Goal: Find specific page/section: Find specific page/section

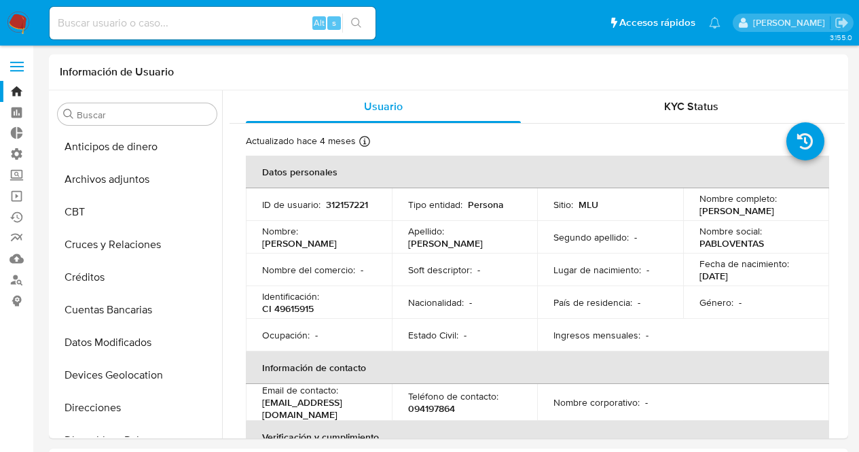
select select "10"
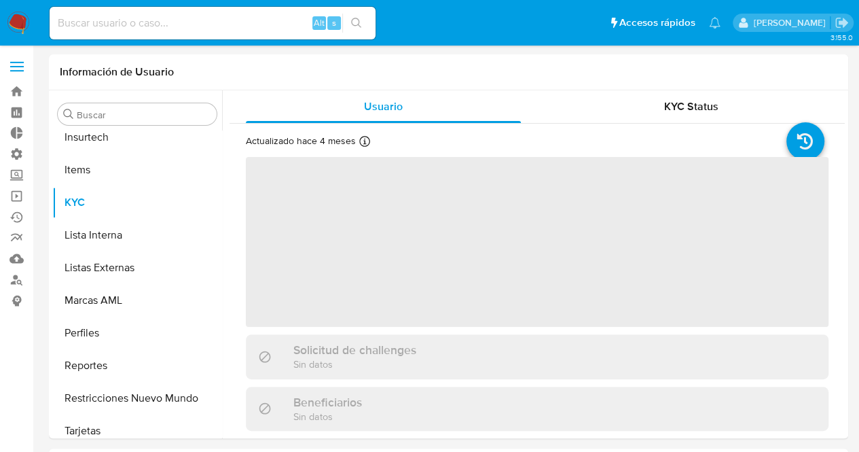
scroll to position [607, 0]
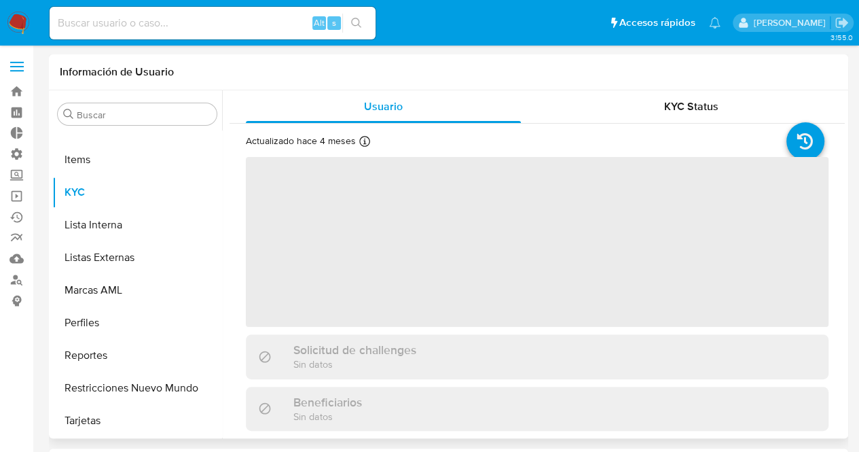
select select "10"
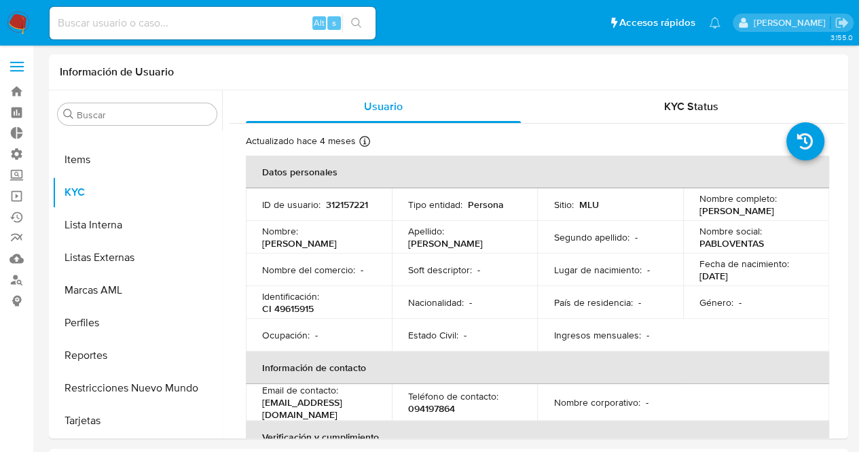
drag, startPoint x: 20, startPoint y: 6, endPoint x: 18, endPoint y: 18, distance: 12.3
click at [18, 18] on nav "Pausado Ver notificaciones Alt s Accesos rápidos Presiona las siguientes teclas…" at bounding box center [429, 23] width 859 height 46
click at [18, 18] on img at bounding box center [18, 23] width 23 height 23
